Goal: Task Accomplishment & Management: Complete application form

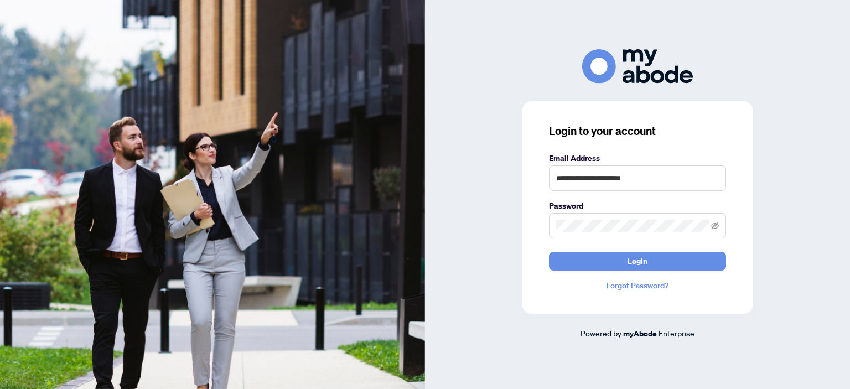
type input "**********"
click at [549, 252] on button "Login" at bounding box center [637, 261] width 177 height 19
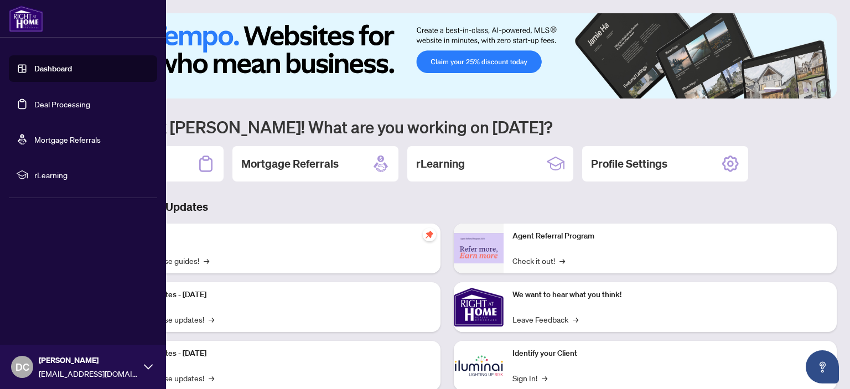
click at [34, 103] on link "Deal Processing" at bounding box center [62, 104] width 56 height 10
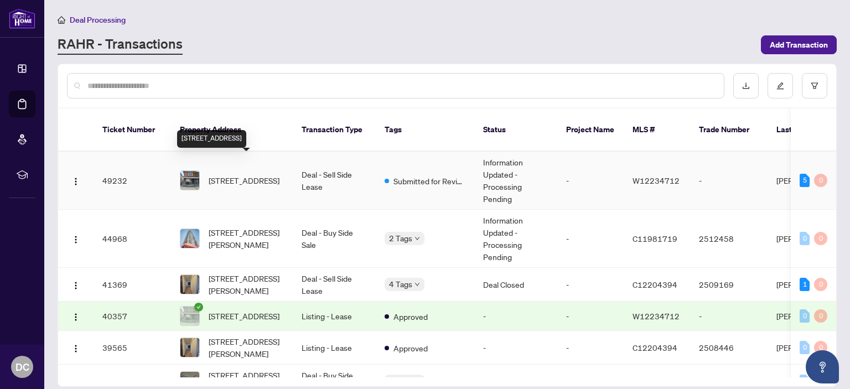
click at [249, 175] on span "[STREET_ADDRESS]" at bounding box center [244, 180] width 71 height 12
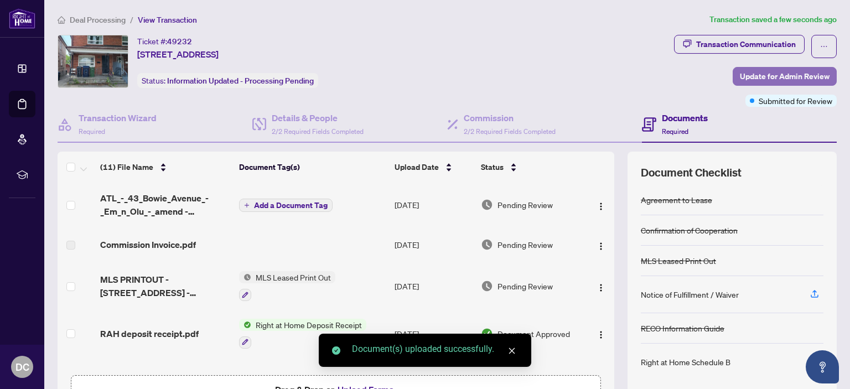
click at [772, 76] on span "Update for Admin Review" at bounding box center [784, 76] width 90 height 18
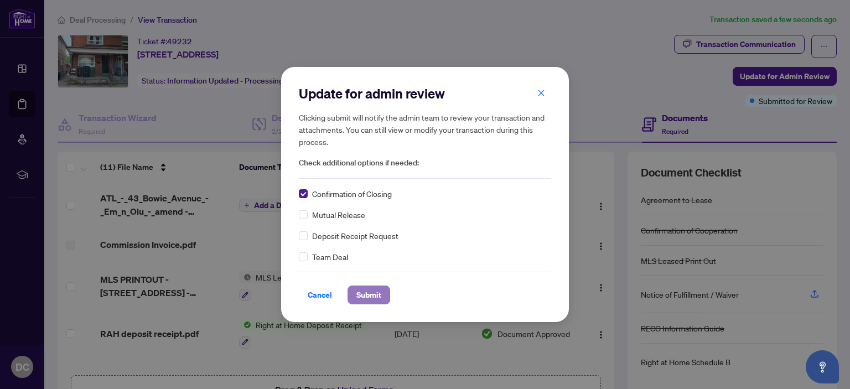
click at [361, 298] on span "Submit" at bounding box center [368, 295] width 25 height 18
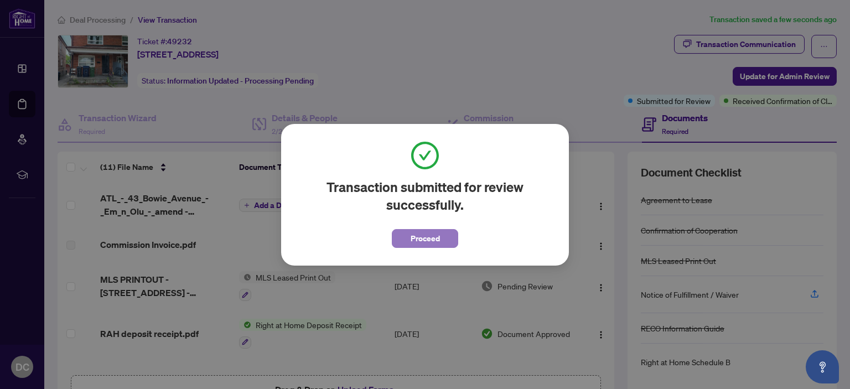
click at [425, 238] on span "Proceed" at bounding box center [424, 239] width 29 height 18
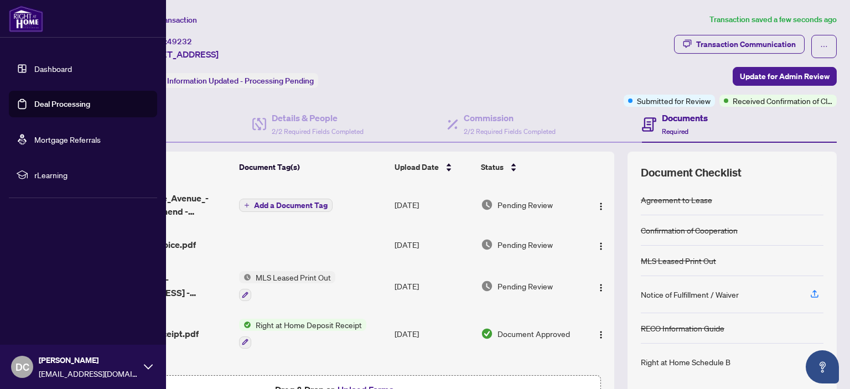
click at [34, 99] on link "Deal Processing" at bounding box center [62, 104] width 56 height 10
